Goal: Task Accomplishment & Management: Complete application form

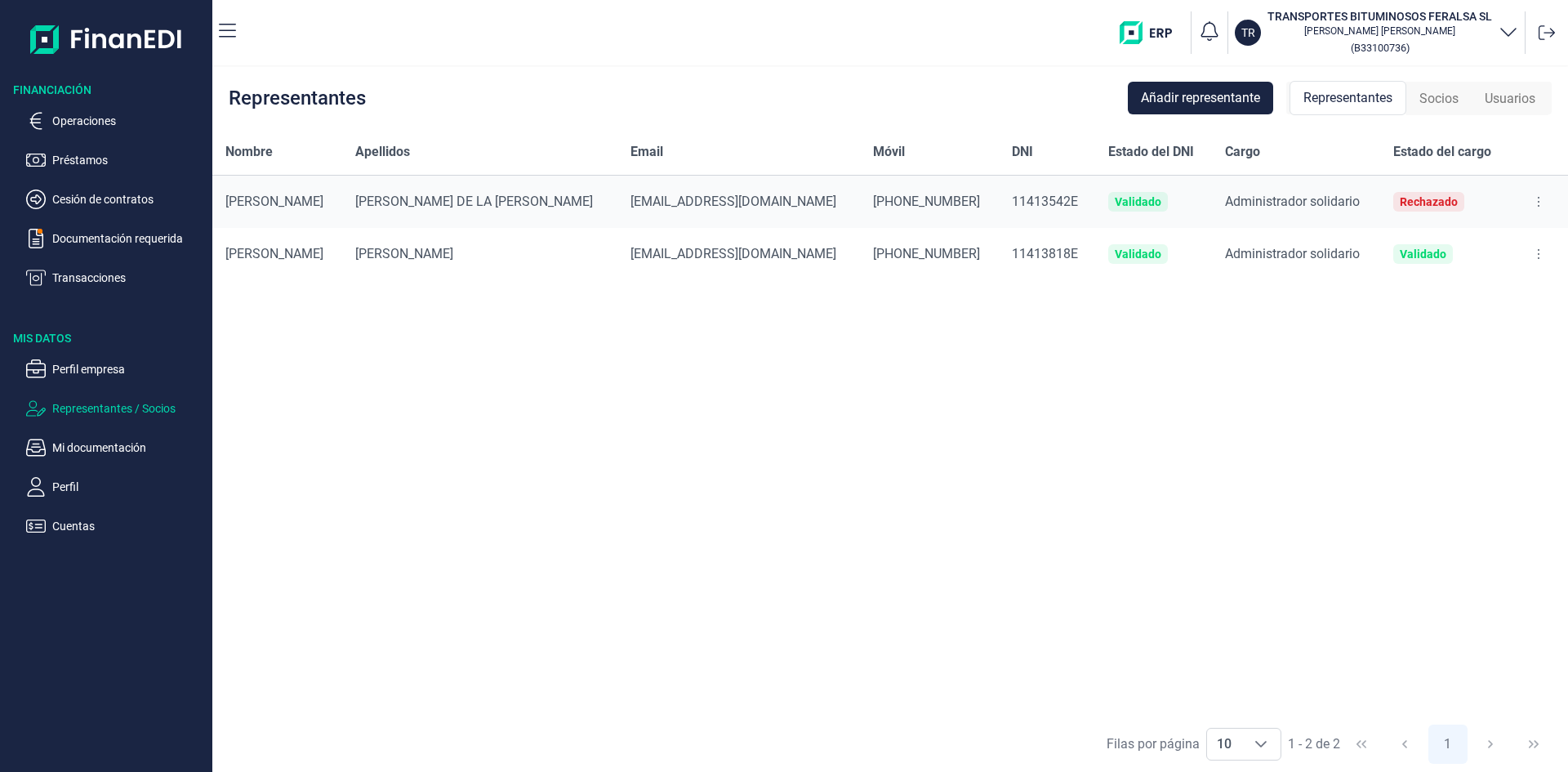
click at [1401, 203] on div "Rechazado" at bounding box center [1429, 202] width 58 height 13
click at [1538, 198] on icon at bounding box center [1539, 202] width 4 height 13
click at [731, 544] on div "Nombre Apellidos Email Móvil DNI Estado del DNI Cargo Estado del cargo [PERSON_…" at bounding box center [891, 421] width 1356 height 586
click at [1444, 100] on span "Socios" at bounding box center [1439, 98] width 40 height 19
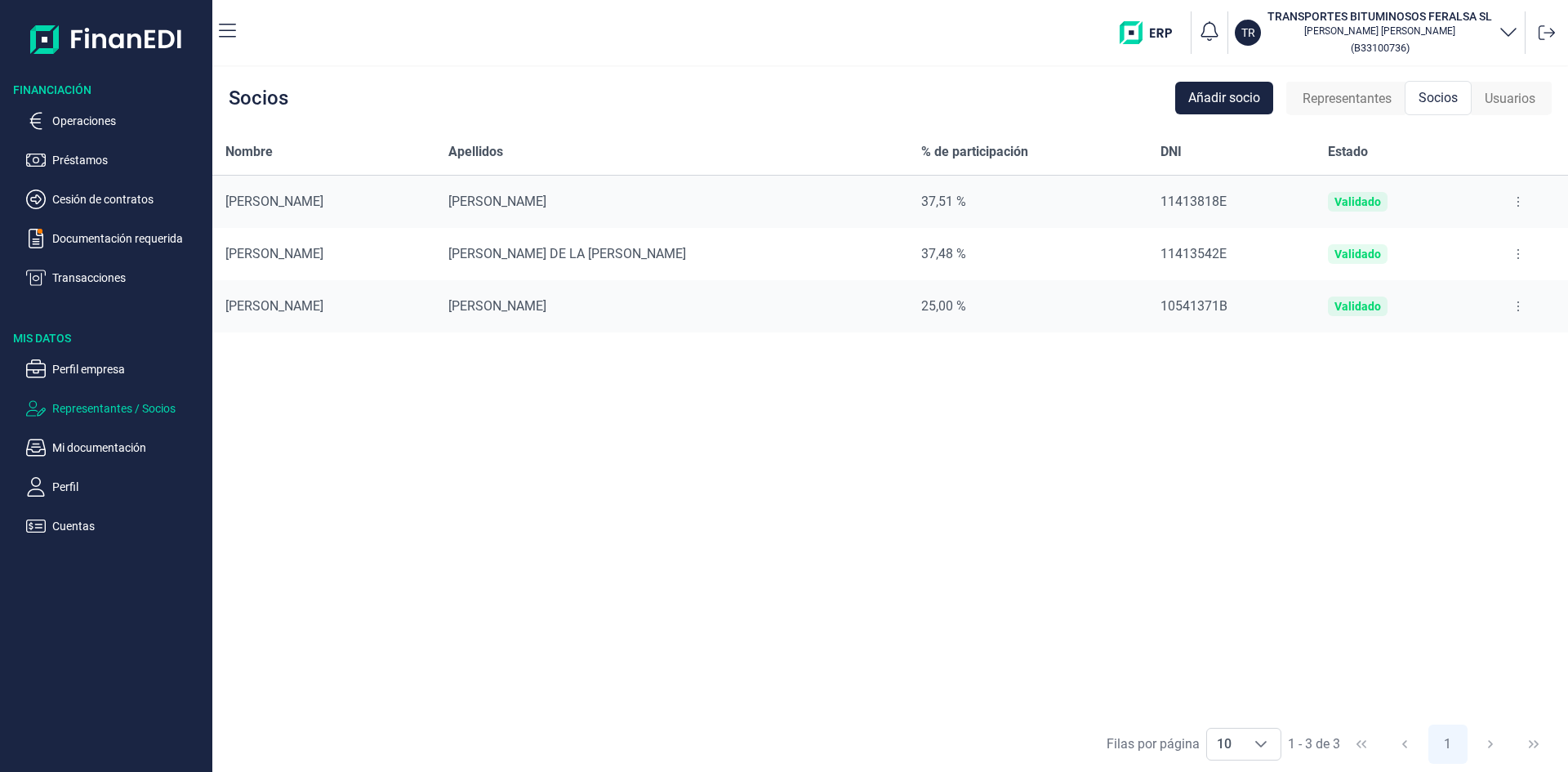
click at [1356, 102] on span "Representantes" at bounding box center [1347, 98] width 89 height 19
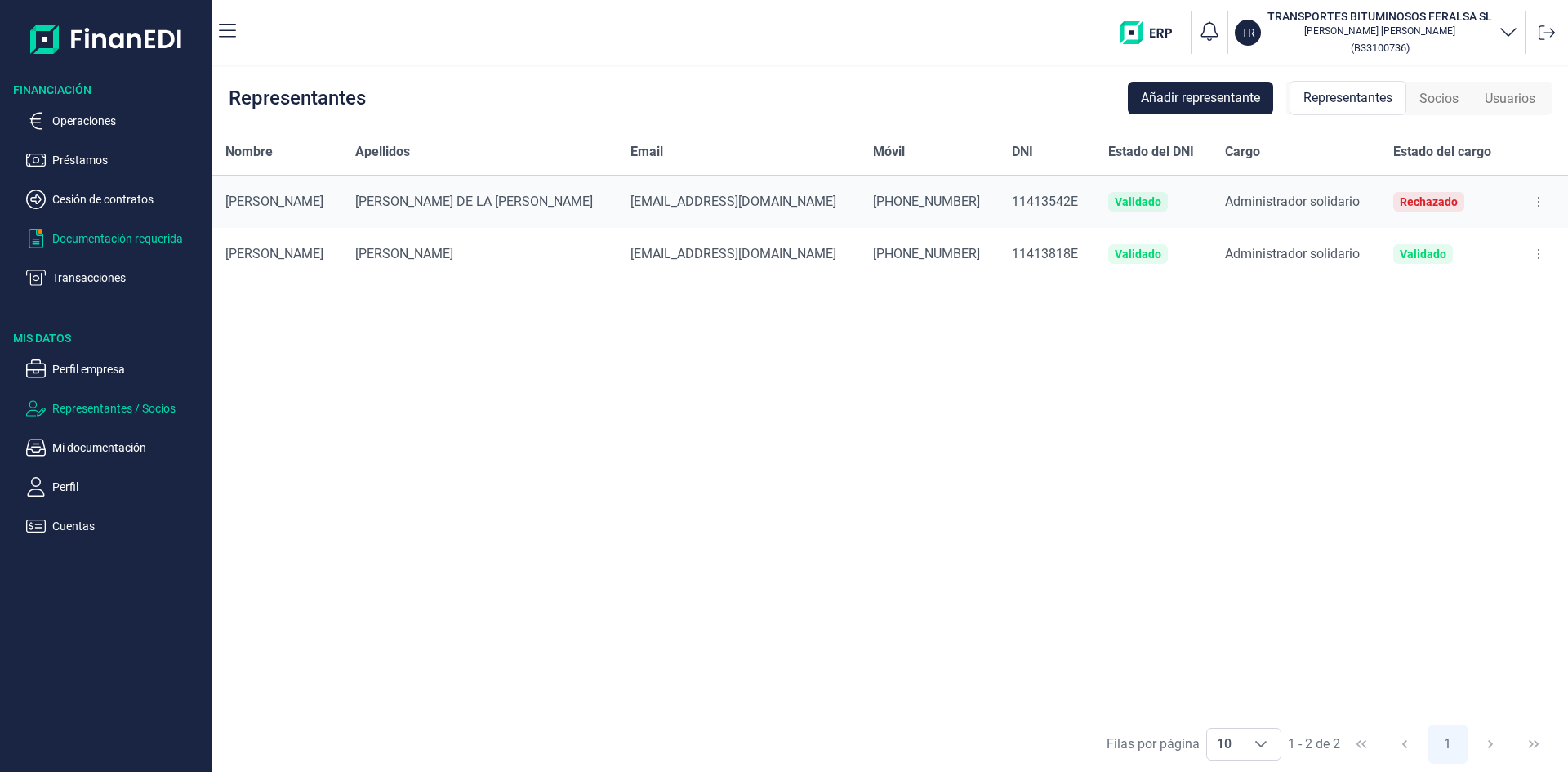
click at [110, 229] on p "Documentación requerida" at bounding box center [129, 238] width 154 height 19
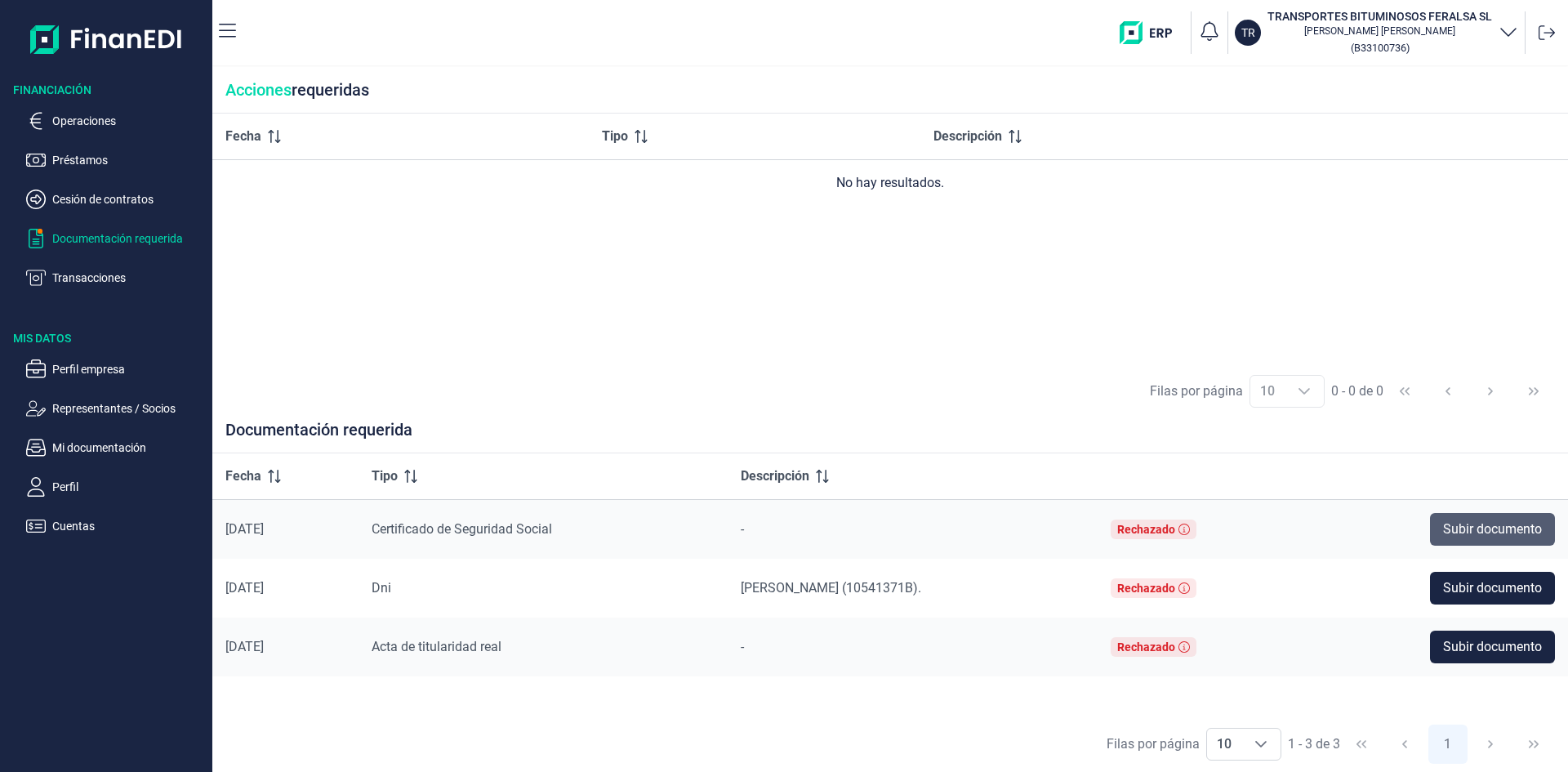
click at [1492, 525] on span "Subir documento" at bounding box center [1493, 529] width 98 height 19
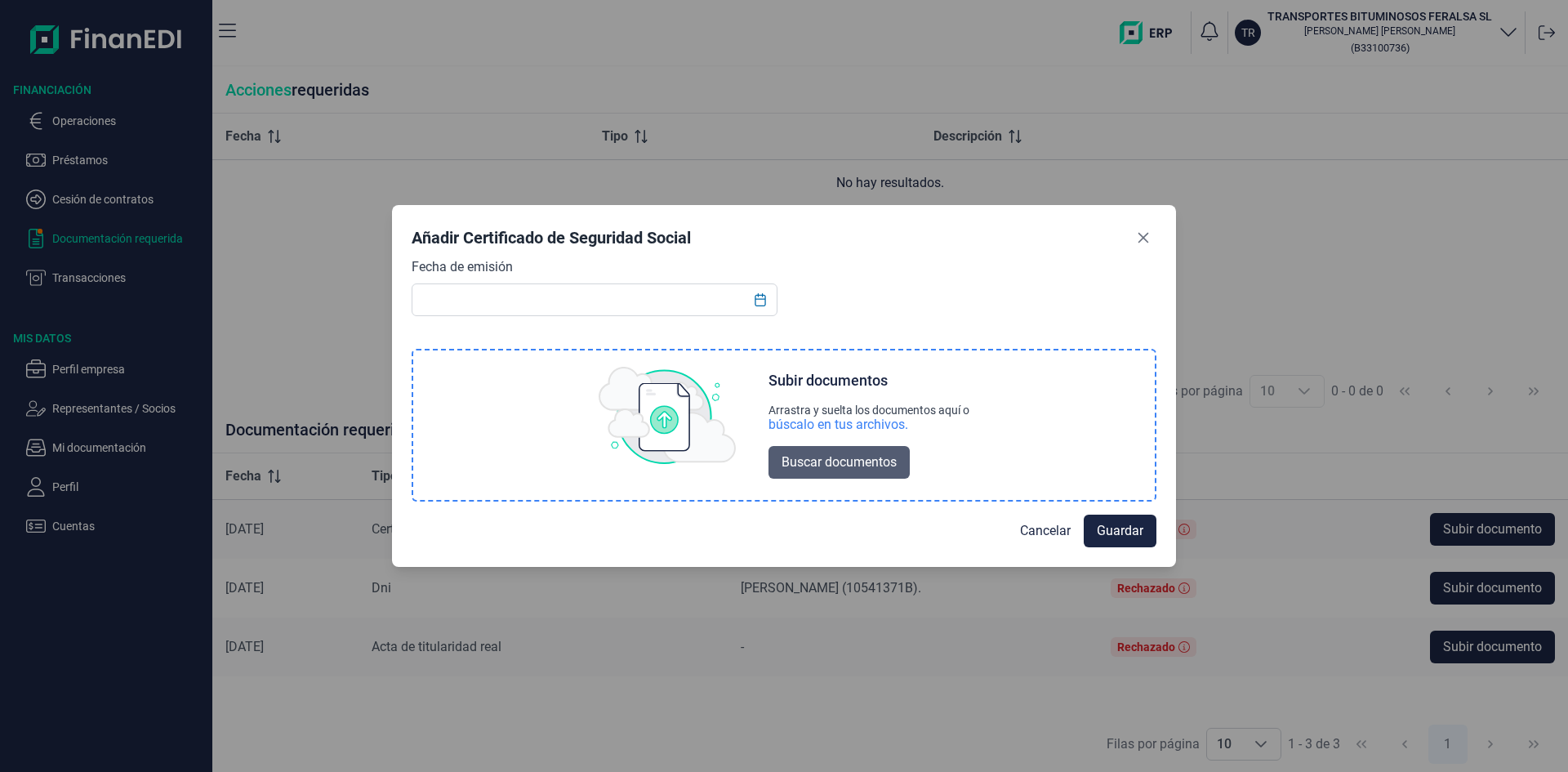
click at [862, 457] on span "Buscar documentos" at bounding box center [839, 462] width 115 height 19
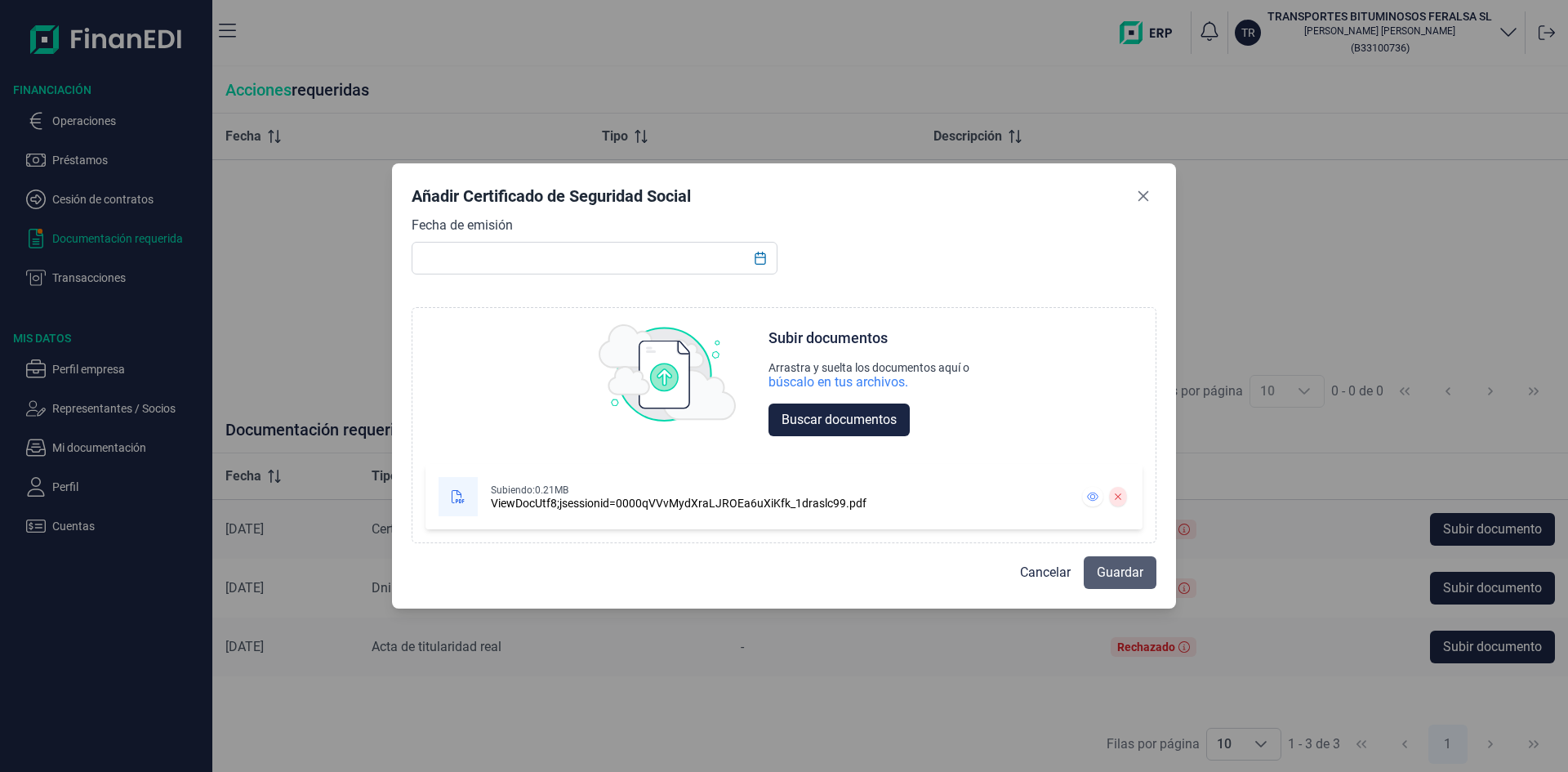
click at [1125, 571] on span "Guardar" at bounding box center [1120, 572] width 47 height 19
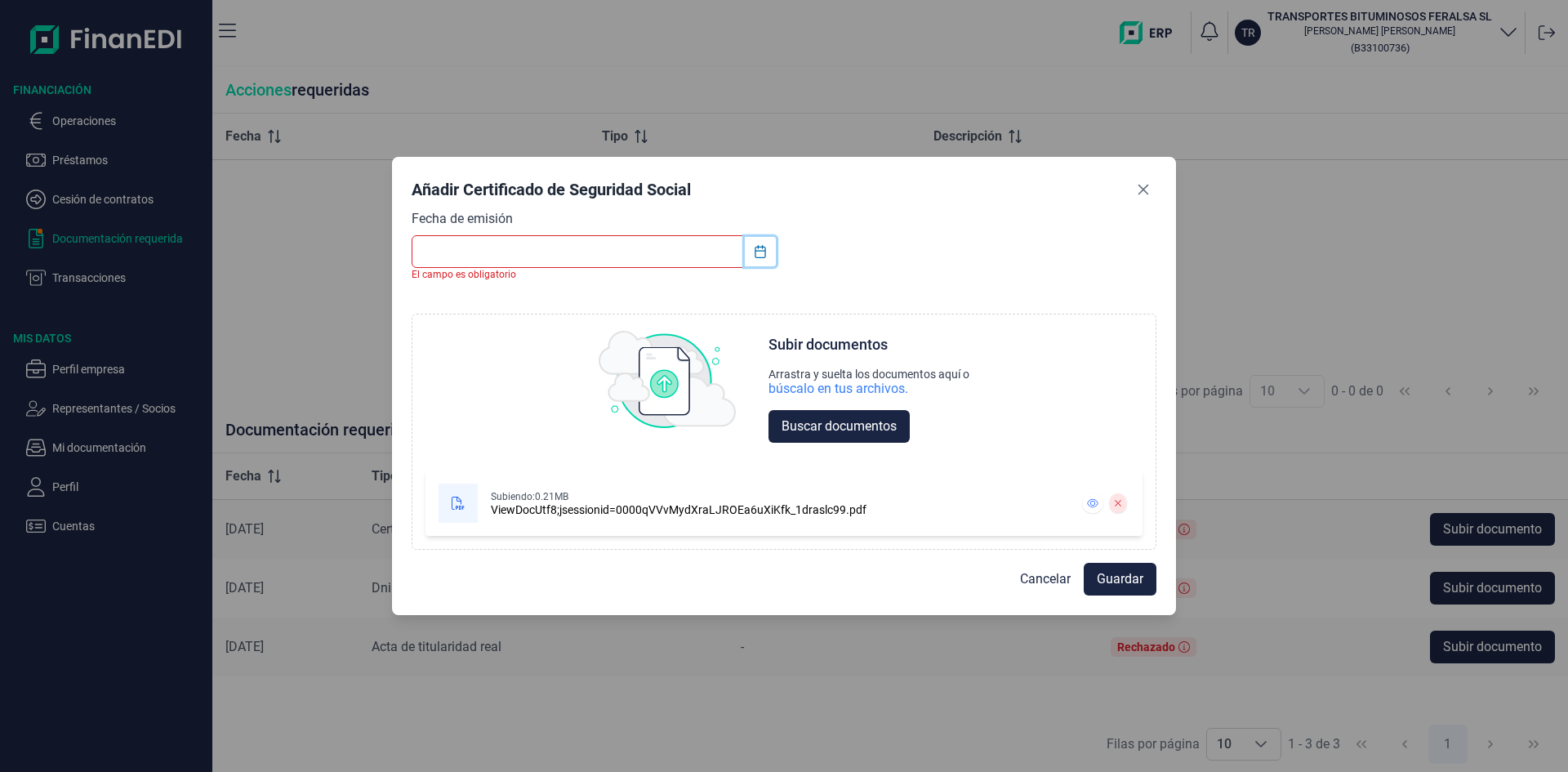
click at [760, 251] on icon "Choose Date" at bounding box center [760, 251] width 11 height 13
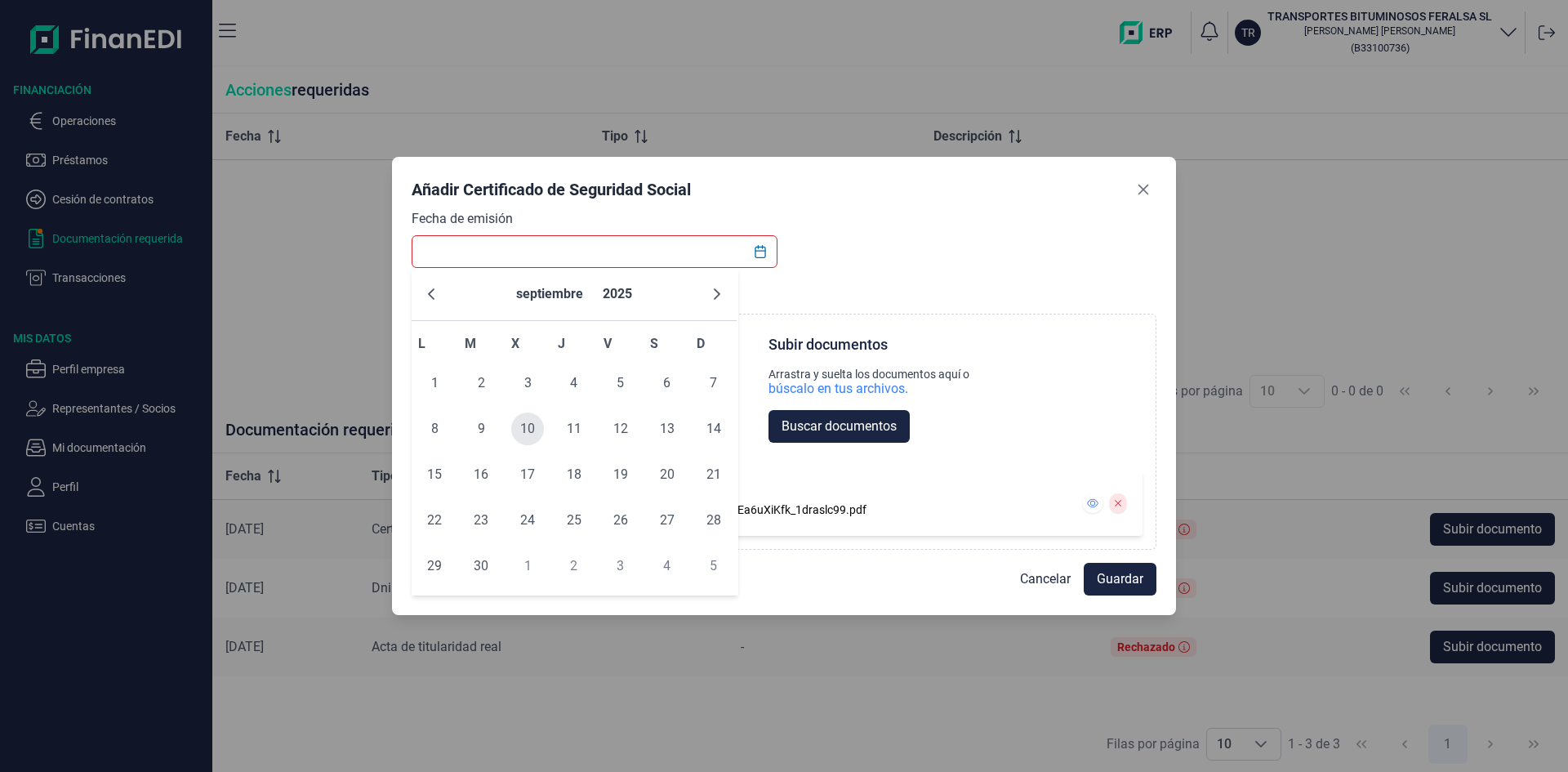
click at [526, 438] on span "10" at bounding box center [528, 429] width 33 height 33
type input "[DATE]"
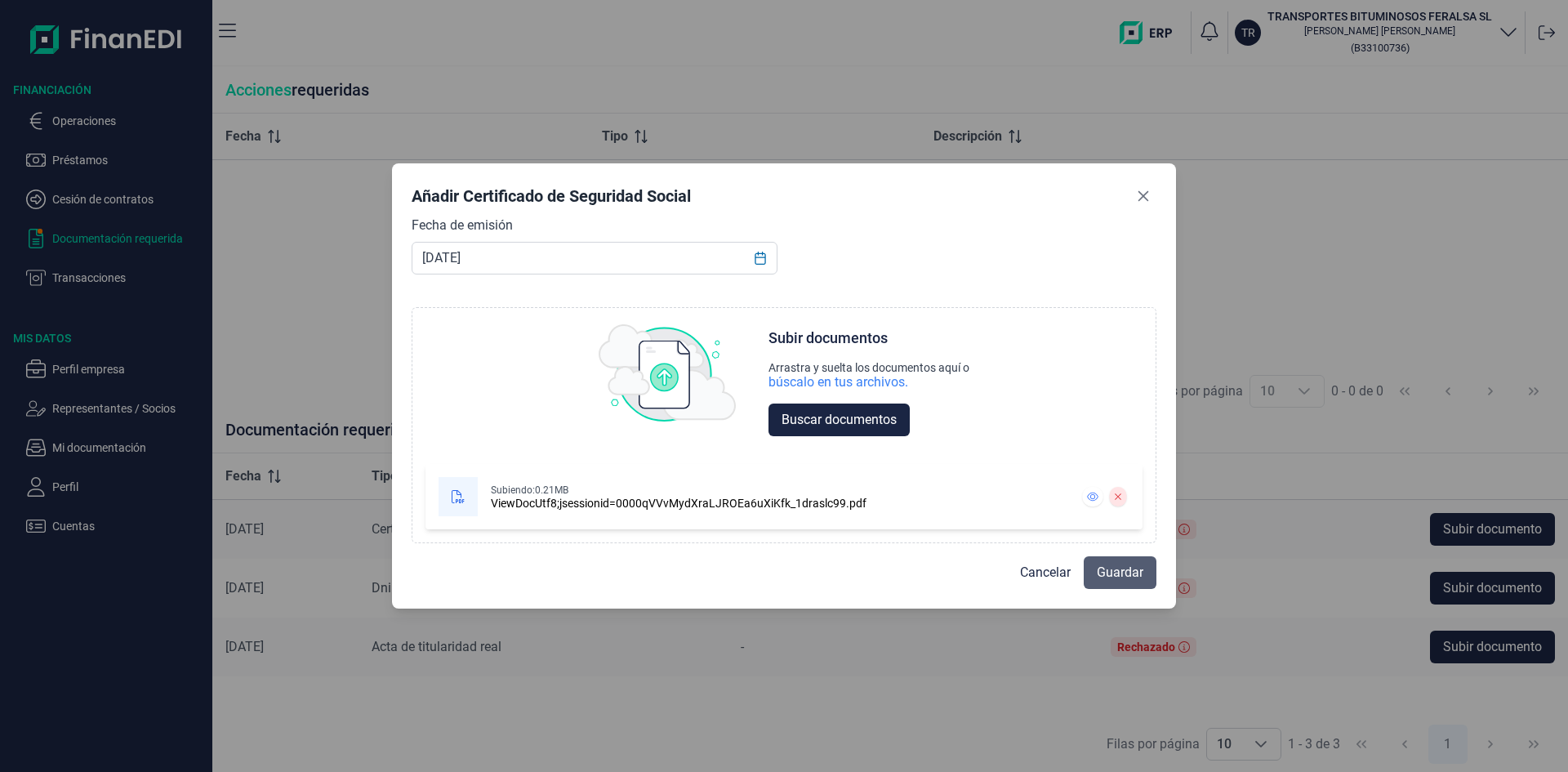
click at [1114, 569] on span "Guardar" at bounding box center [1120, 572] width 47 height 19
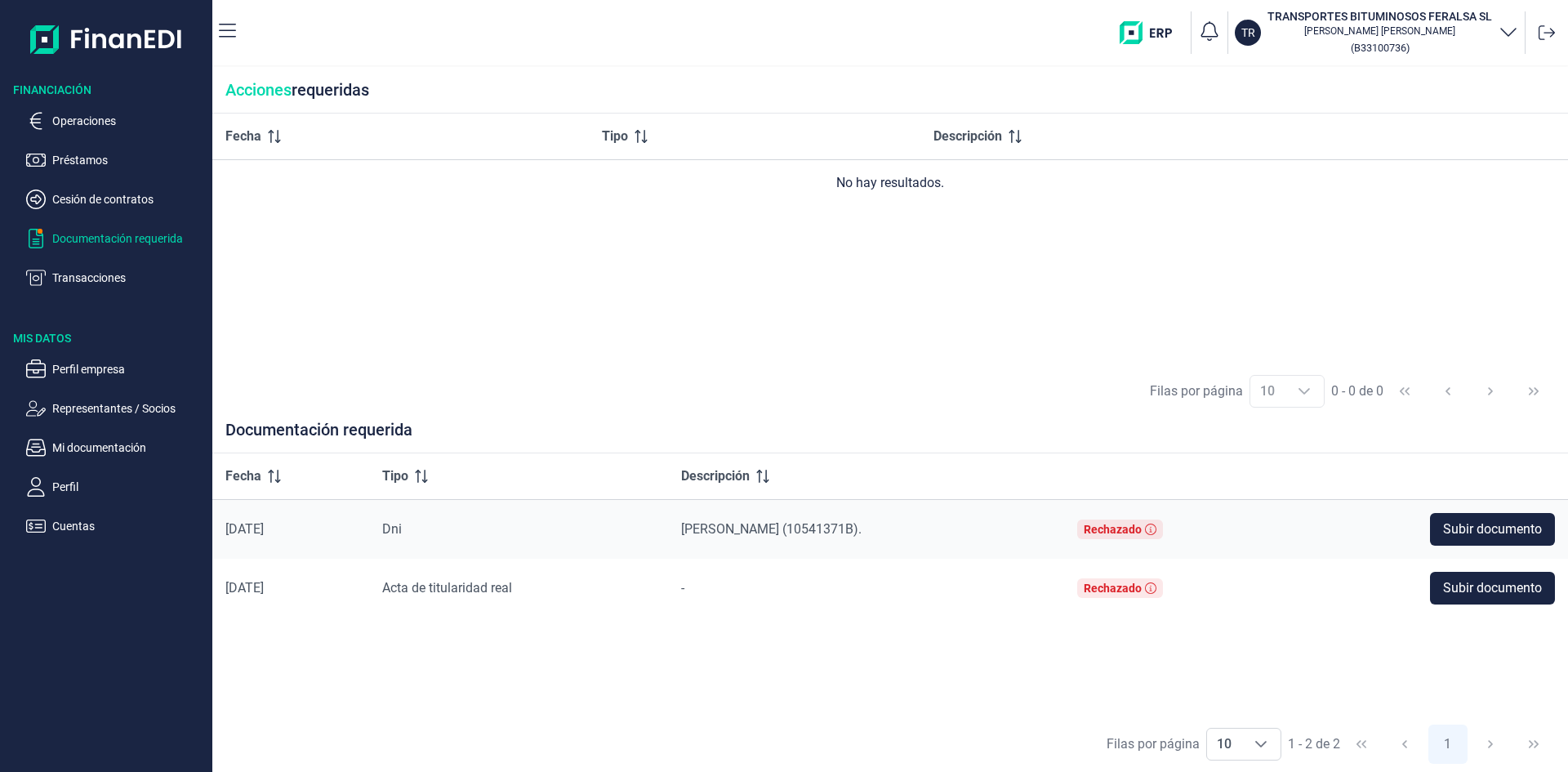
click at [135, 239] on p "Documentación requerida" at bounding box center [129, 238] width 154 height 19
click at [425, 327] on div "Fecha Tipo Descripción No hay resultados." at bounding box center [891, 238] width 1356 height 250
click at [90, 241] on p "Documentación requerida" at bounding box center [129, 238] width 154 height 19
click at [81, 120] on p "Operaciones" at bounding box center [129, 121] width 154 height 19
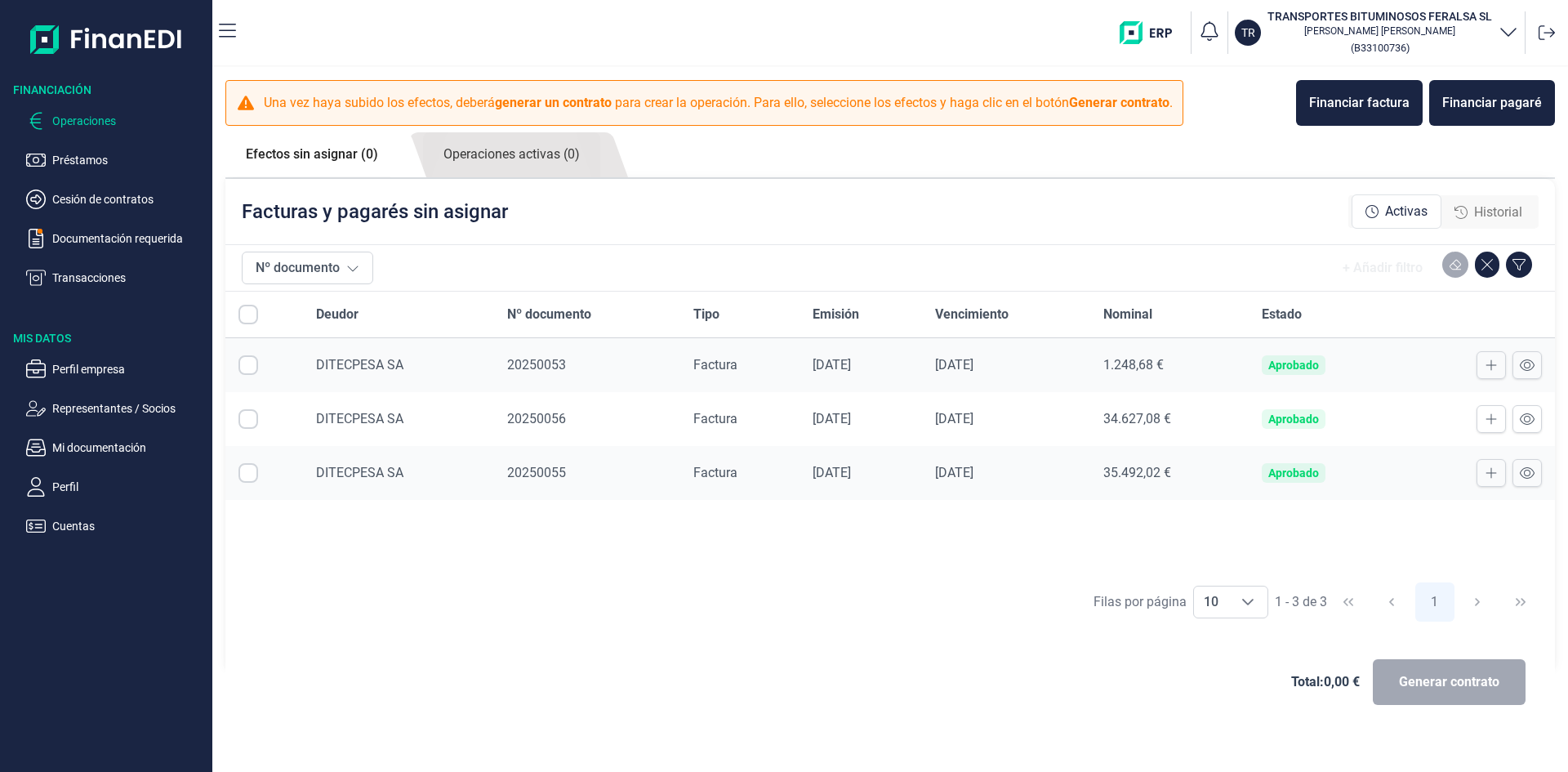
checkbox input "true"
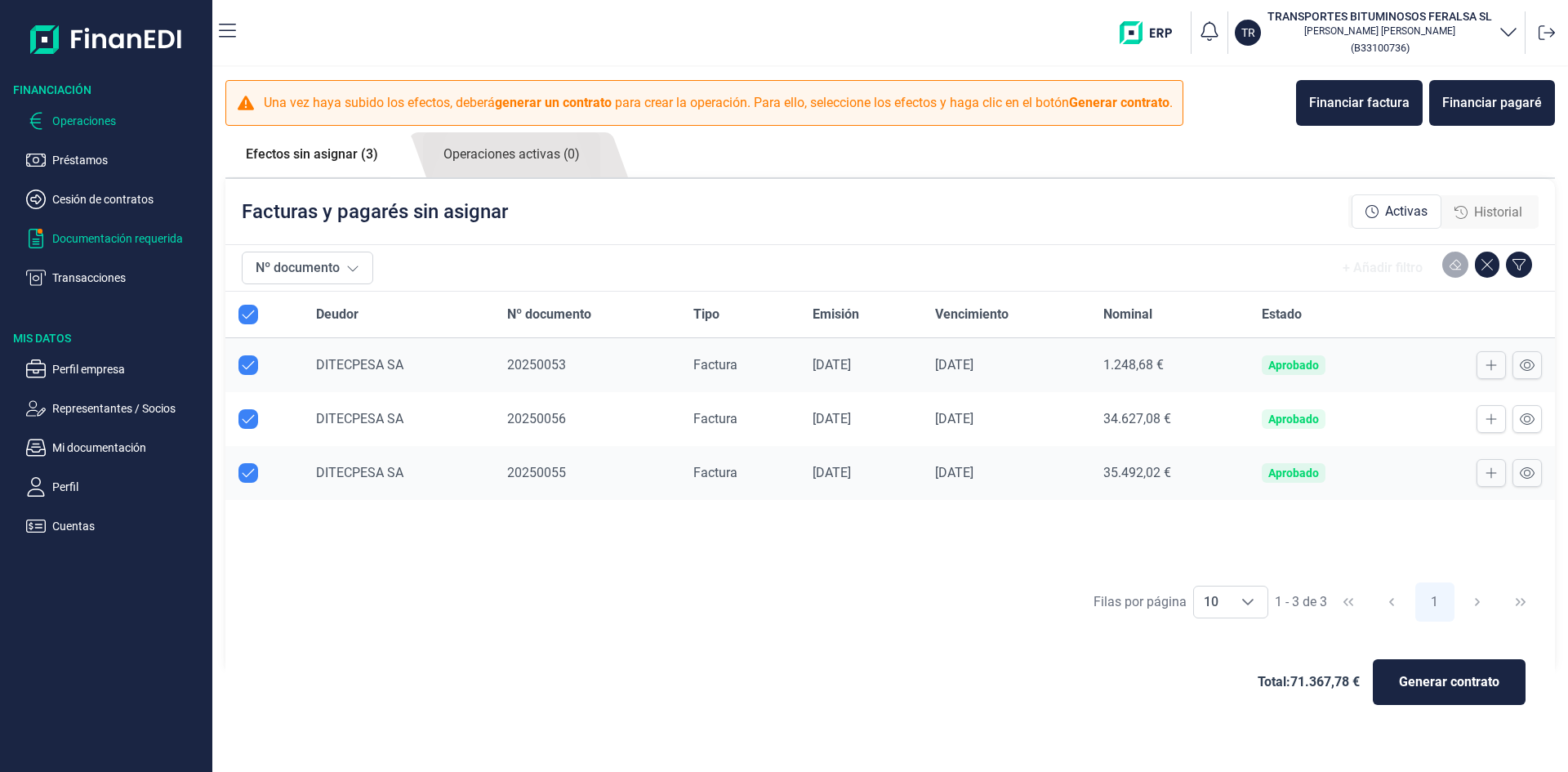
click at [141, 233] on p "Documentación requerida" at bounding box center [129, 238] width 154 height 19
